Goal: Find specific page/section: Find specific page/section

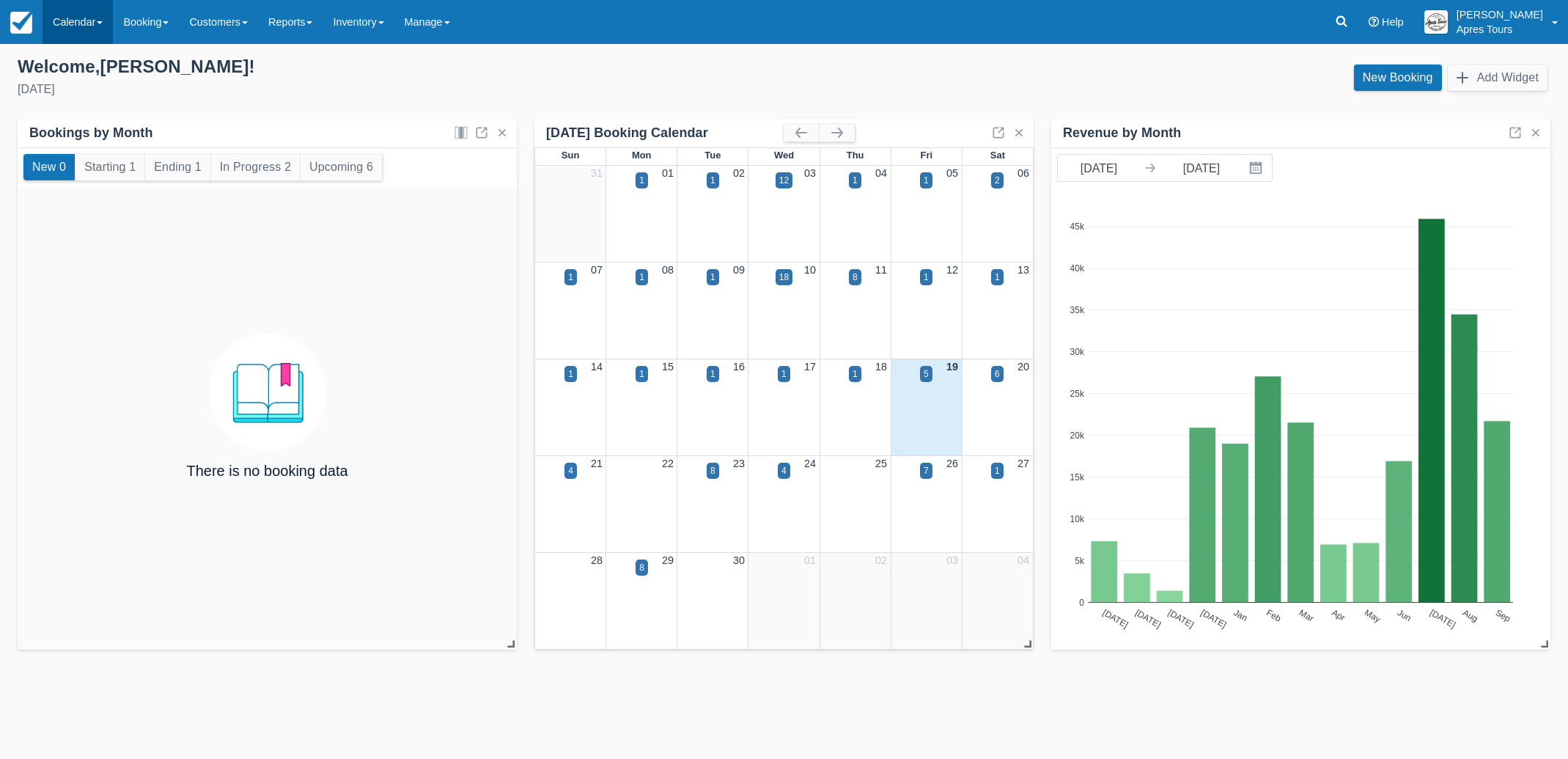
click at [71, 22] on link "Calendar" at bounding box center [77, 22] width 71 height 44
click at [76, 143] on link "Month" at bounding box center [101, 138] width 116 height 30
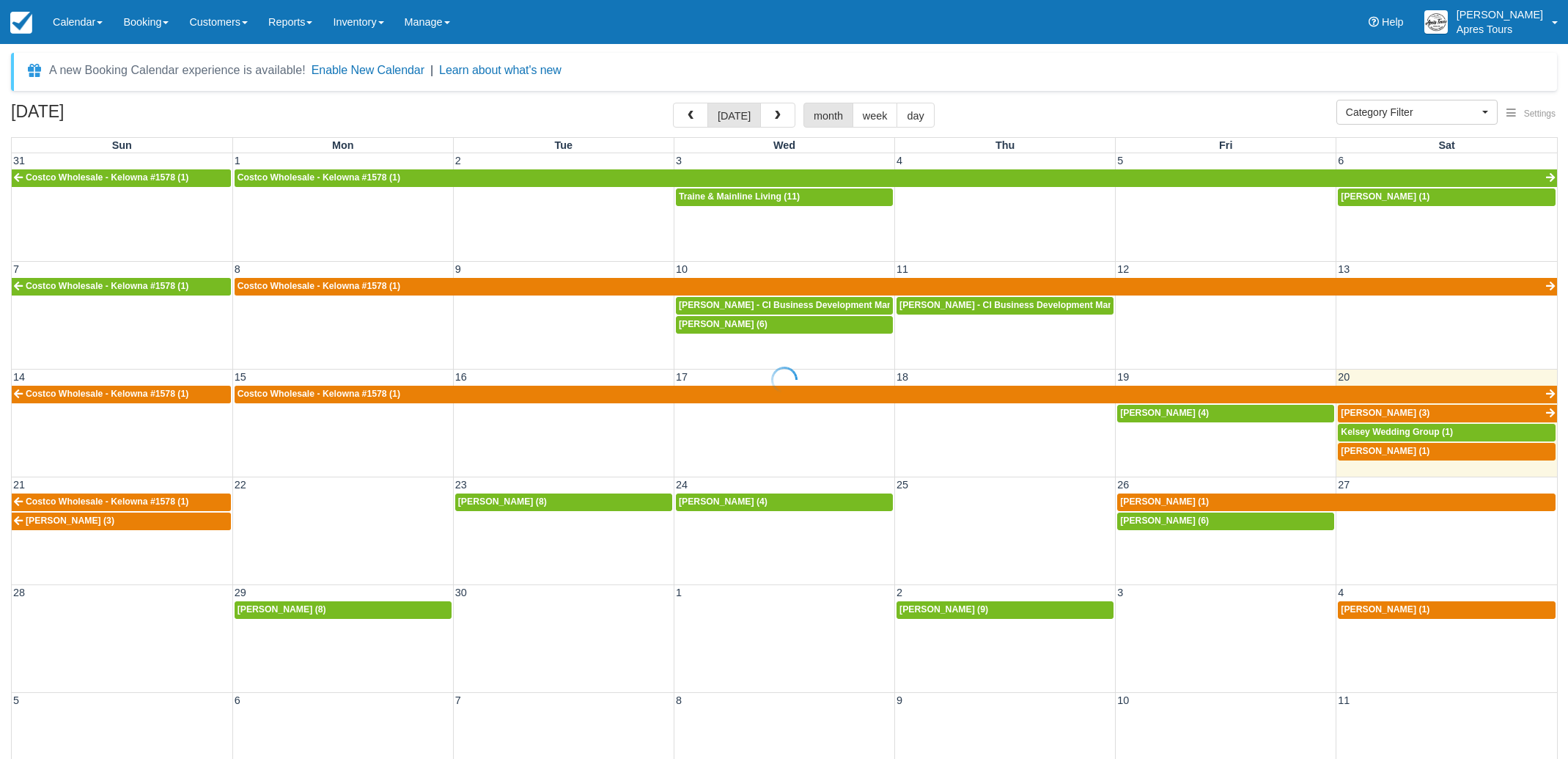
select select
click at [1209, 412] on div "Natasha Zimmer (4)" at bounding box center [1226, 413] width 212 height 12
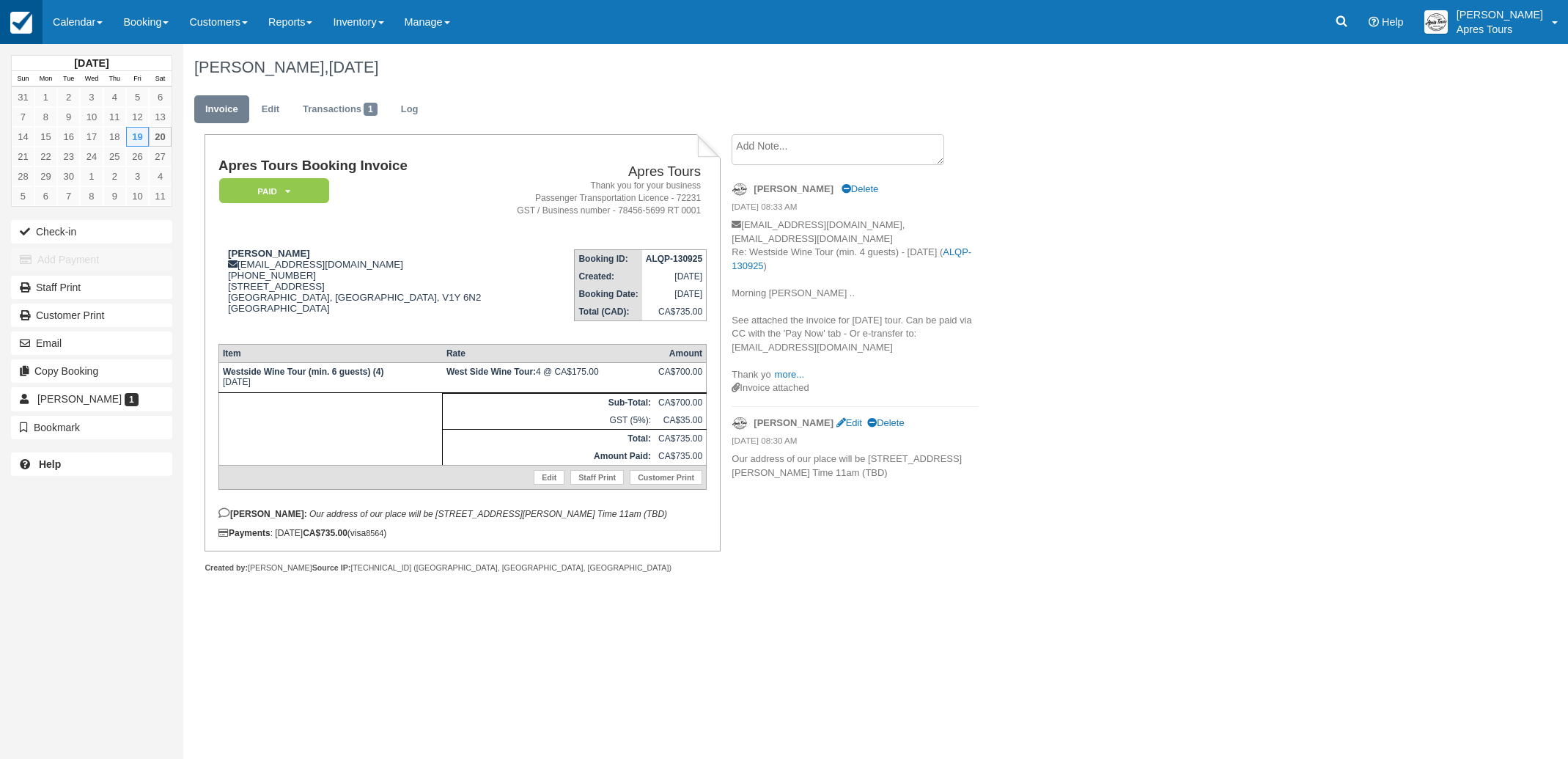
click at [17, 17] on img at bounding box center [21, 23] width 22 height 22
